Goal: Task Accomplishment & Management: Complete application form

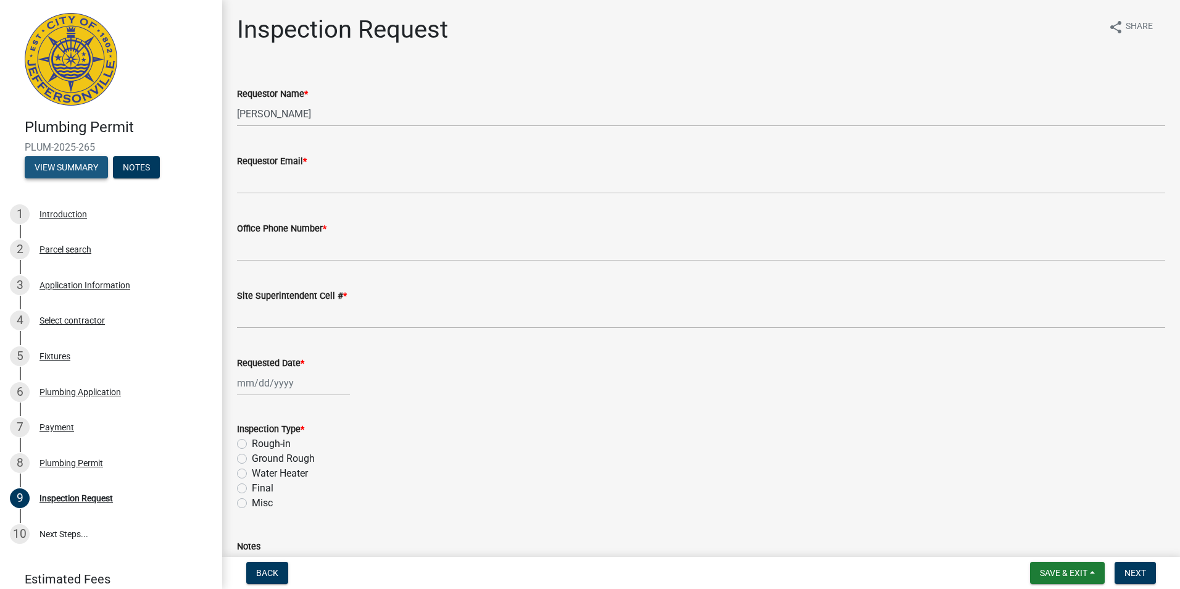
click at [85, 167] on button "View Summary" at bounding box center [66, 167] width 83 height 22
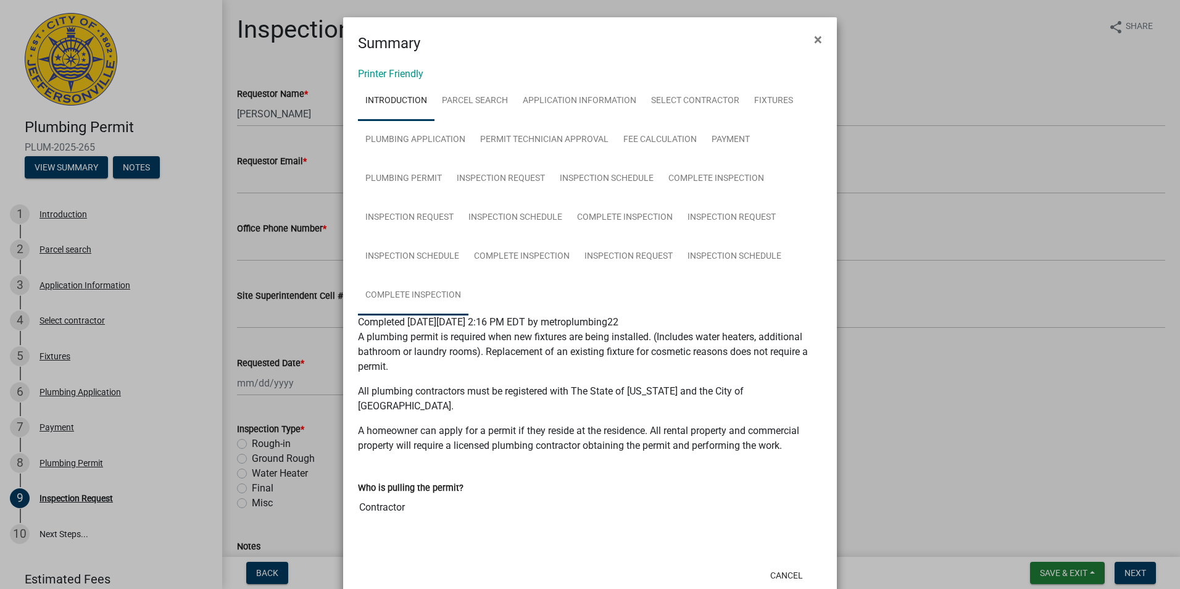
click at [431, 299] on link "Complete Inspection" at bounding box center [413, 295] width 110 height 39
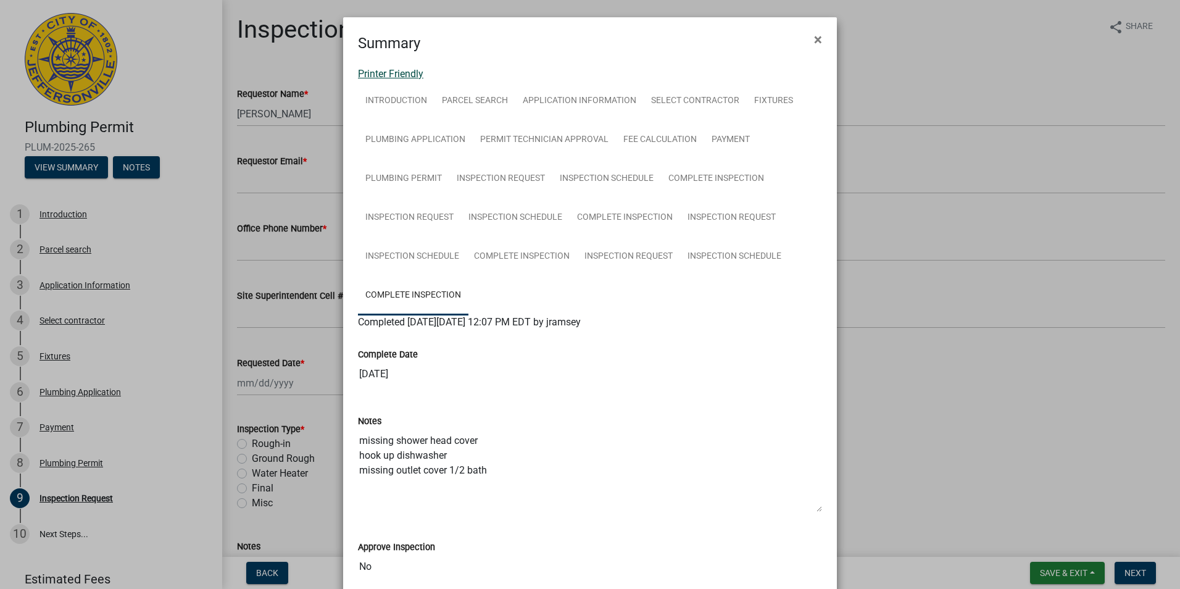
click at [409, 78] on link "Printer Friendly" at bounding box center [390, 74] width 65 height 12
click at [817, 39] on span "×" at bounding box center [818, 39] width 8 height 17
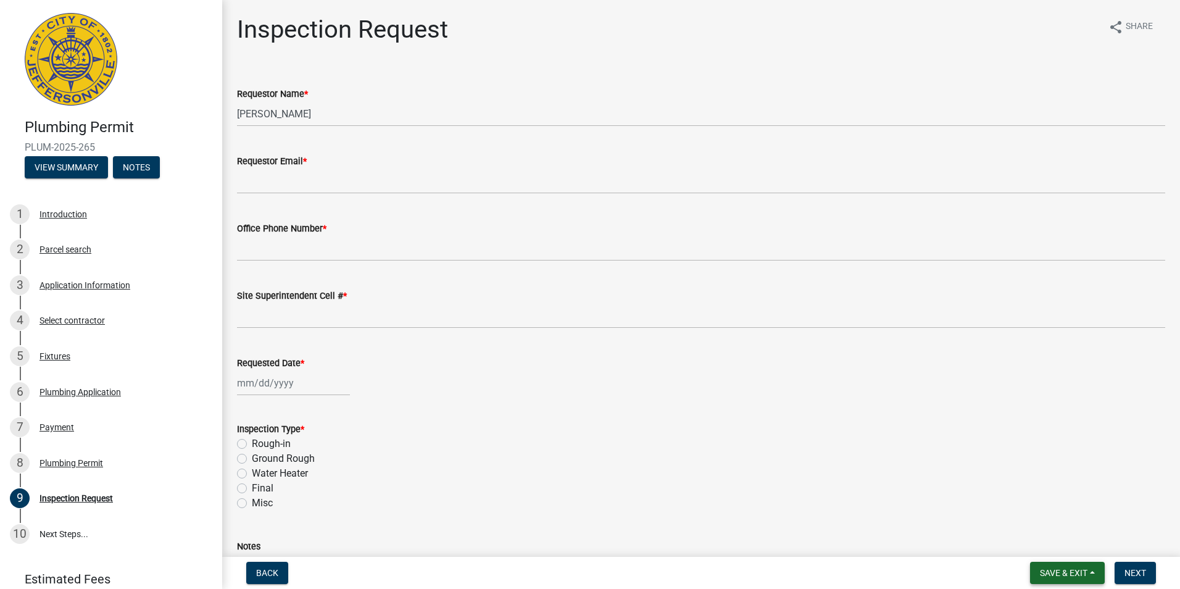
click at [1081, 571] on span "Save & Exit" at bounding box center [1064, 573] width 48 height 10
click at [1043, 544] on button "Save & Exit" at bounding box center [1055, 541] width 99 height 30
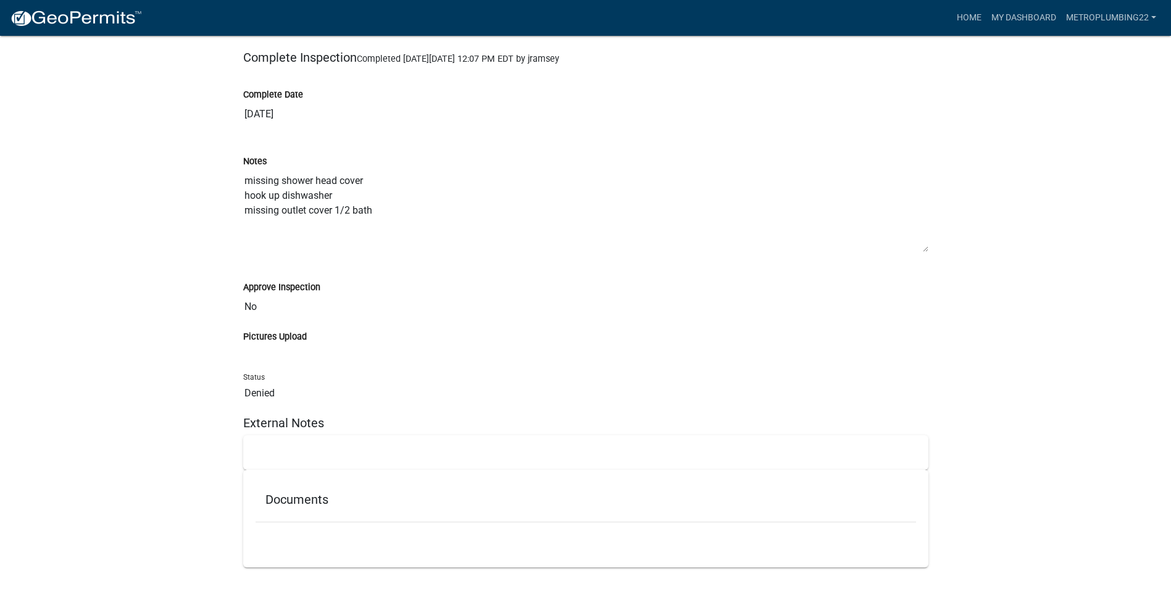
scroll to position [6593, 0]
